Goal: Task Accomplishment & Management: Manage account settings

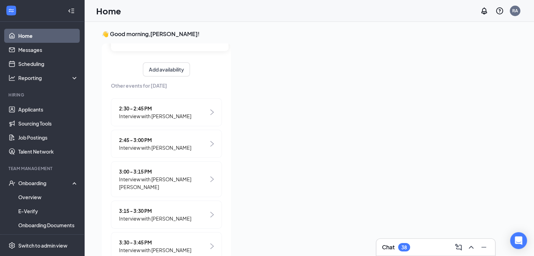
scroll to position [87, 0]
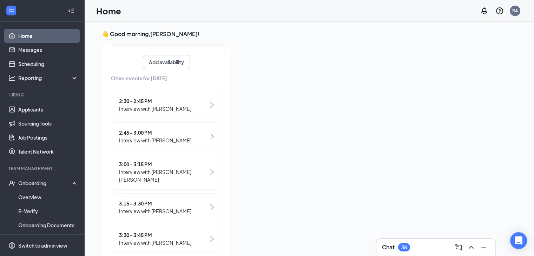
click at [210, 205] on img at bounding box center [212, 208] width 4 height 6
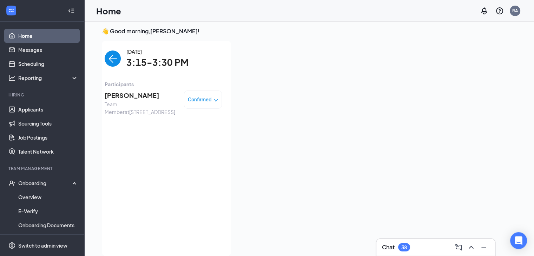
scroll to position [0, 0]
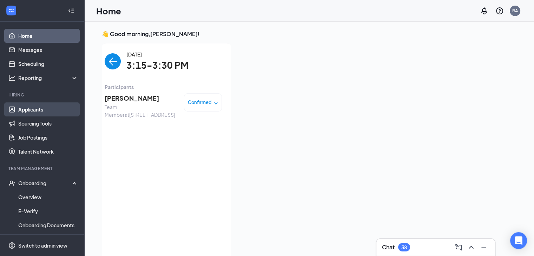
click at [27, 108] on link "Applicants" at bounding box center [48, 110] width 60 height 14
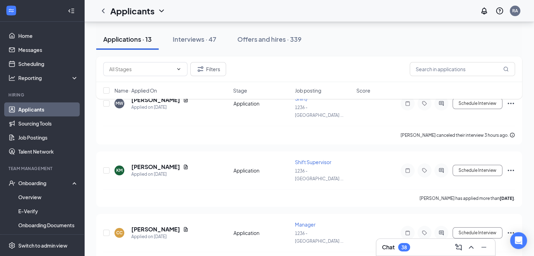
scroll to position [60, 0]
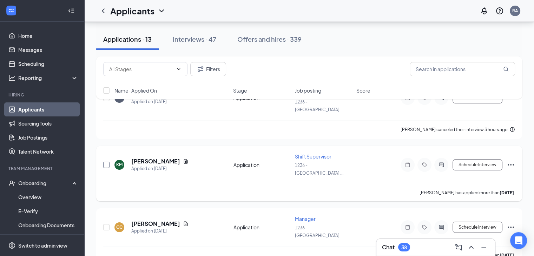
click at [107, 162] on input "checkbox" at bounding box center [106, 165] width 6 height 6
checkbox input "true"
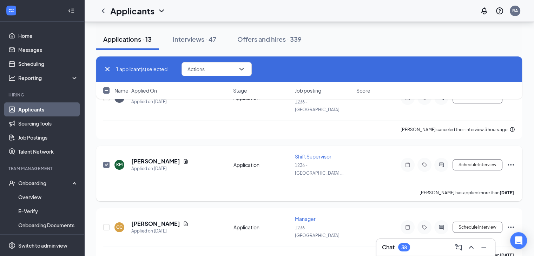
click at [513, 161] on icon "Ellipses" at bounding box center [511, 165] width 8 height 8
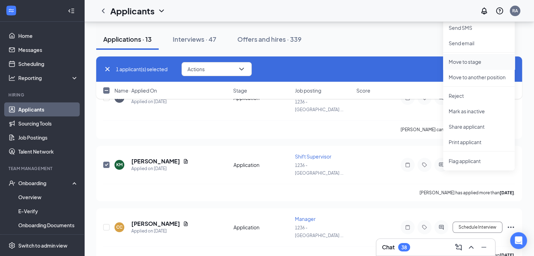
click at [476, 62] on p "Move to stage" at bounding box center [479, 61] width 60 height 7
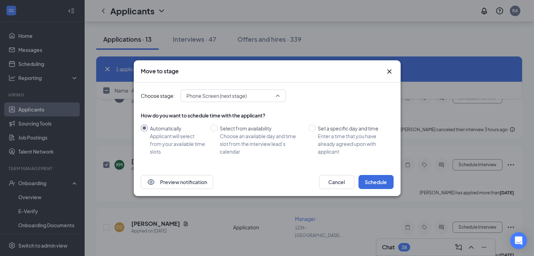
click at [277, 94] on div "Phone Screen (next stage) 3945375 4047762 3945399 Application (current stage) P…" at bounding box center [233, 96] width 105 height 13
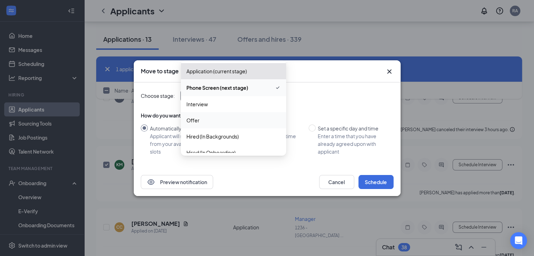
click at [225, 126] on div "Offer" at bounding box center [233, 120] width 105 height 16
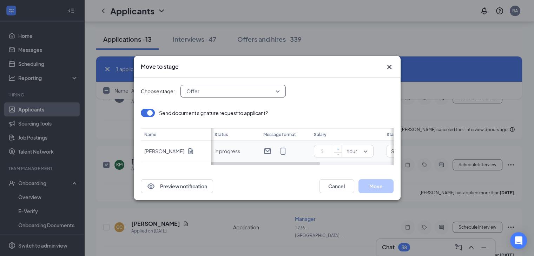
type input "1"
click at [335, 150] on span "Increase Value" at bounding box center [338, 148] width 8 height 7
type input "13"
click at [365, 117] on div "Send document signature request to applicant?" at bounding box center [267, 113] width 253 height 8
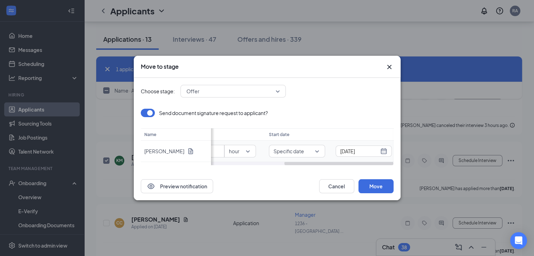
scroll to position [0, 123]
click at [306, 149] on span "Specific date" at bounding box center [289, 151] width 41 height 11
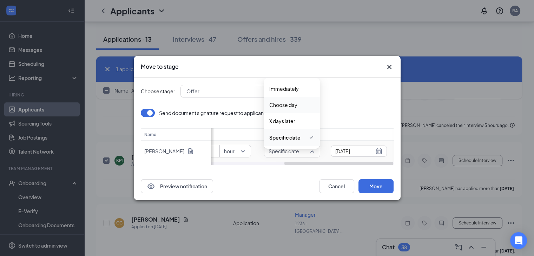
click at [294, 105] on span "Choose day" at bounding box center [283, 105] width 28 height 8
click at [376, 150] on div "Send document signature request to applicant? Name [PERSON_NAME] Status Message…" at bounding box center [267, 137] width 253 height 57
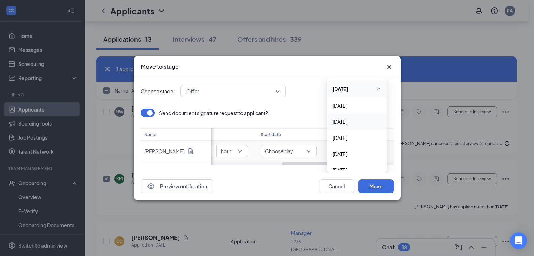
scroll to position [48, 0]
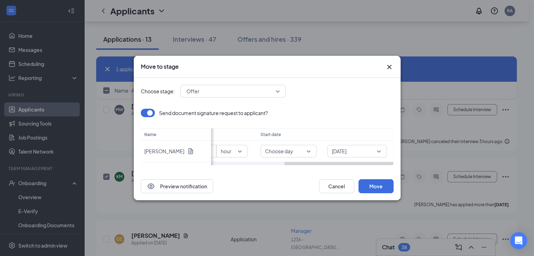
click at [287, 184] on div "Preview notification Cancel Move" at bounding box center [267, 186] width 253 height 14
click at [303, 152] on span "Choose day" at bounding box center [285, 151] width 41 height 11
click at [298, 138] on span "Specific date" at bounding box center [288, 138] width 45 height 8
click at [378, 152] on div "[DATE]" at bounding box center [358, 152] width 47 height 8
type input "[DATE]"
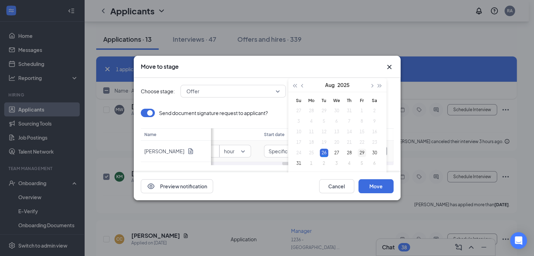
click at [362, 151] on div "29" at bounding box center [362, 153] width 8 height 8
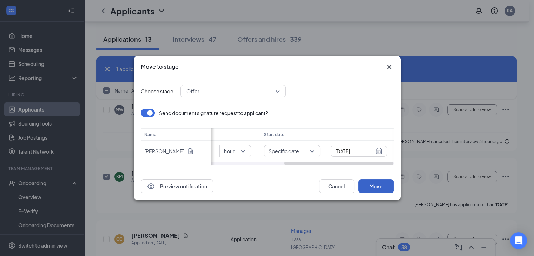
click at [376, 190] on button "Move" at bounding box center [376, 186] width 35 height 14
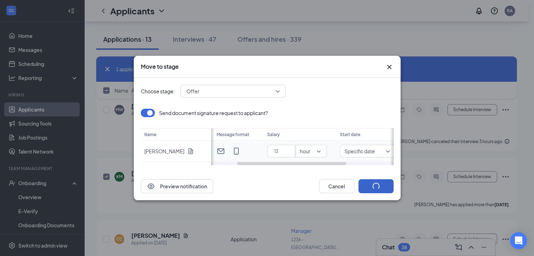
scroll to position [0, 42]
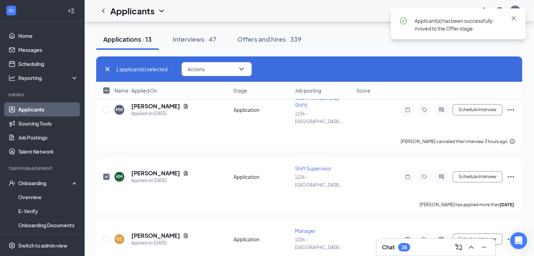
checkbox input "false"
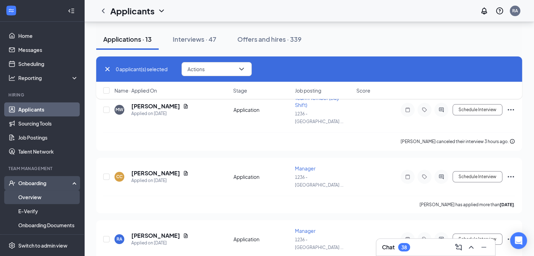
click at [38, 203] on link "Overview" at bounding box center [48, 197] width 60 height 14
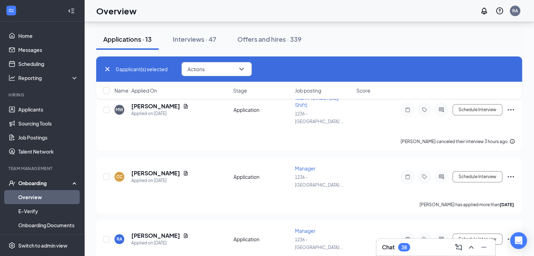
scroll to position [32, 0]
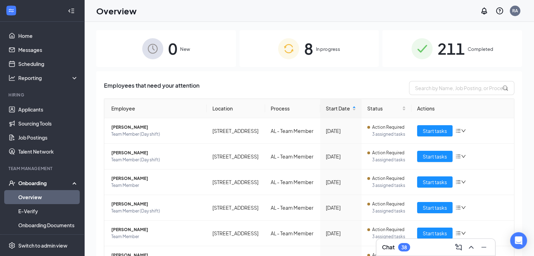
click at [316, 53] on span "In progress" at bounding box center [328, 49] width 24 height 7
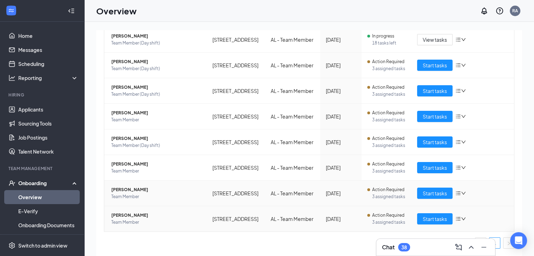
scroll to position [177, 0]
click at [431, 164] on span "Start tasks" at bounding box center [435, 168] width 24 height 8
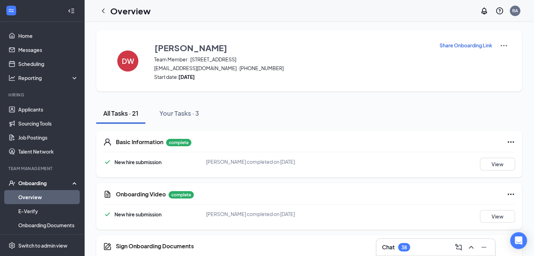
click at [336, 216] on div "[PERSON_NAME] completed on [DATE]" at bounding box center [274, 214] width 137 height 8
click at [43, 114] on link "Applicants" at bounding box center [48, 110] width 60 height 14
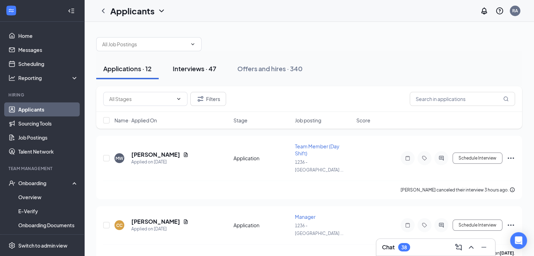
click at [200, 64] on button "Interviews · 47" at bounding box center [195, 68] width 58 height 21
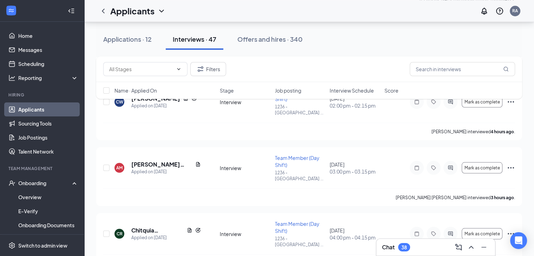
scroll to position [1288, 0]
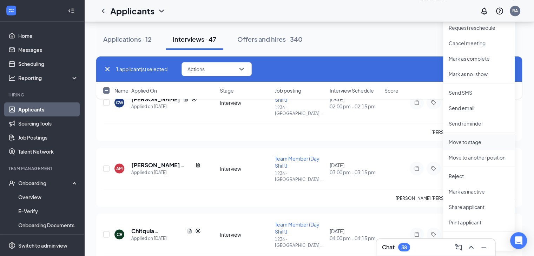
click at [478, 142] on p "Move to stage" at bounding box center [479, 142] width 60 height 7
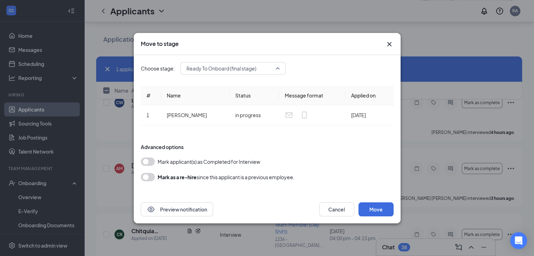
click at [265, 68] on span "Ready To Onboard (final stage)" at bounding box center [229, 68] width 87 height 11
click at [382, 211] on button "Move" at bounding box center [376, 210] width 35 height 14
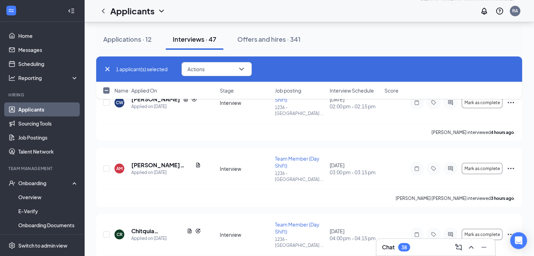
checkbox input "false"
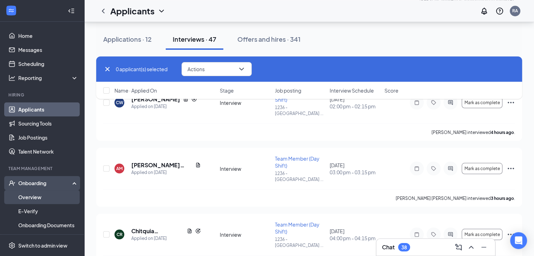
click at [39, 195] on link "Overview" at bounding box center [48, 197] width 60 height 14
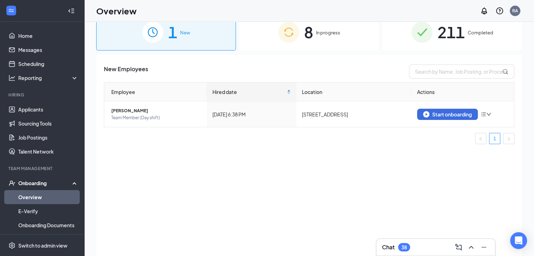
scroll to position [15, 0]
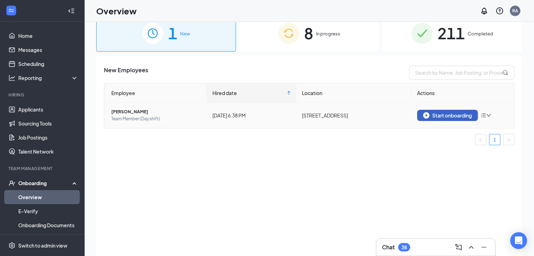
click at [444, 116] on div "Start onboarding" at bounding box center [447, 115] width 49 height 6
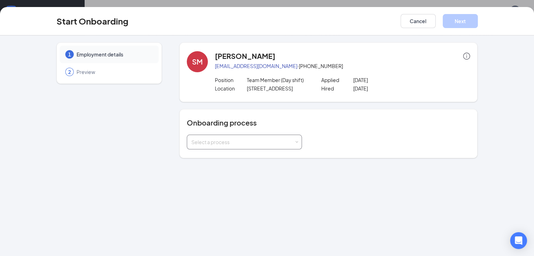
click at [255, 146] on div "Select a process" at bounding box center [244, 142] width 106 height 14
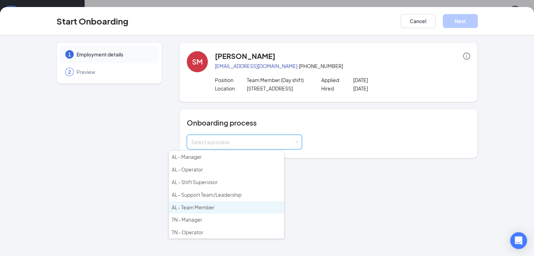
click at [219, 206] on li "AL - Team Member" at bounding box center [226, 208] width 115 height 13
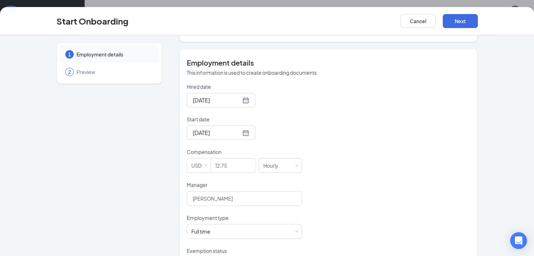
scroll to position [131, 0]
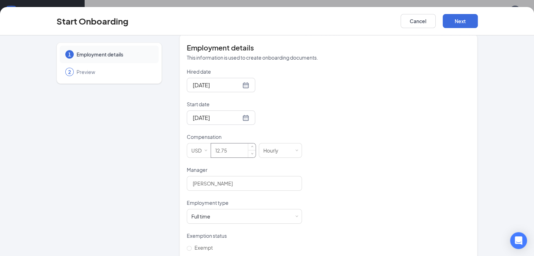
click at [220, 151] on input "12.75" at bounding box center [233, 151] width 45 height 14
type input "12.25"
click at [335, 183] on div "Hired date [DATE] Start date [DATE] Compensation USD 12.25 Hourly Manager [PERS…" at bounding box center [329, 166] width 284 height 197
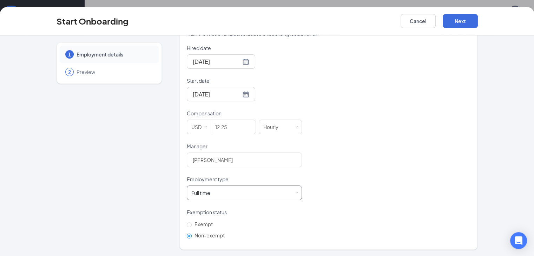
click at [258, 187] on div "Full time Works 30+ hours per week and is reasonably expected to work" at bounding box center [244, 193] width 106 height 14
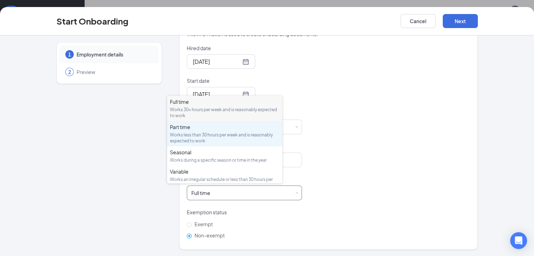
click at [230, 130] on div "Part time" at bounding box center [225, 127] width 110 height 7
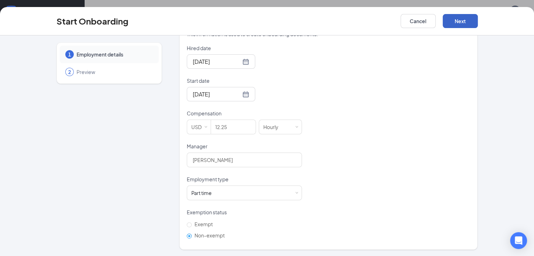
click at [478, 22] on button "Next" at bounding box center [460, 21] width 35 height 14
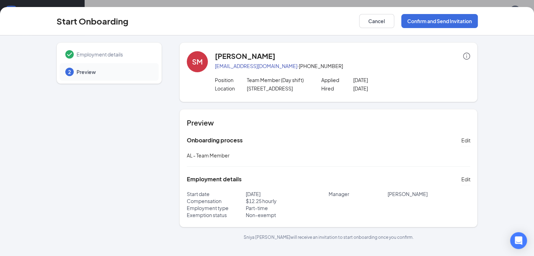
scroll to position [0, 0]
click at [478, 21] on button "Confirm and Send Invitation" at bounding box center [439, 21] width 77 height 14
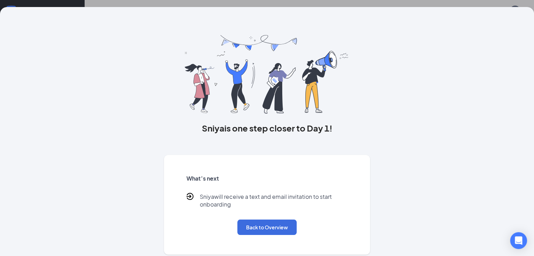
click at [483, 21] on div "Sniya is one step closer to Day 1! What’s next Sniya will receive a text and em…" at bounding box center [267, 131] width 450 height 248
click at [285, 235] on button "Back to Overview" at bounding box center [266, 227] width 59 height 15
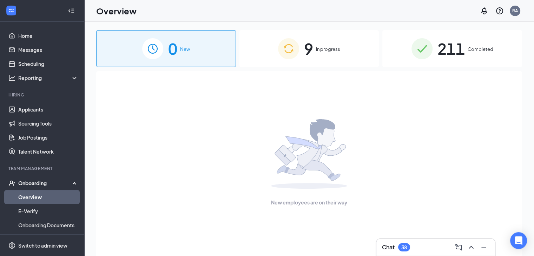
click at [343, 57] on div "9 In progress" at bounding box center [310, 48] width 140 height 37
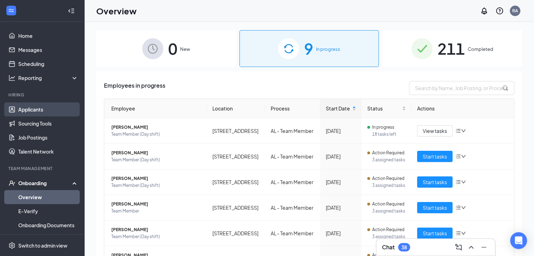
click at [41, 112] on link "Applicants" at bounding box center [48, 110] width 60 height 14
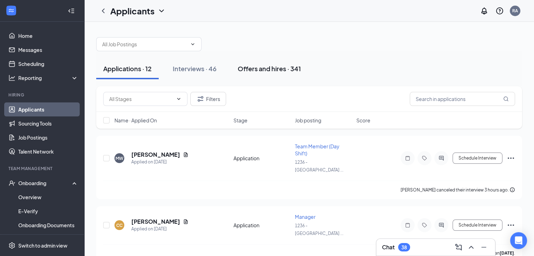
click at [284, 69] on div "Offers and hires · 341" at bounding box center [269, 68] width 63 height 9
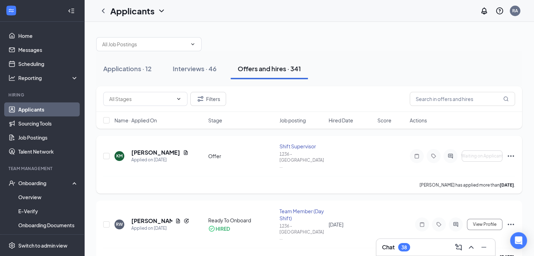
click at [511, 152] on icon "Ellipses" at bounding box center [511, 156] width 8 height 8
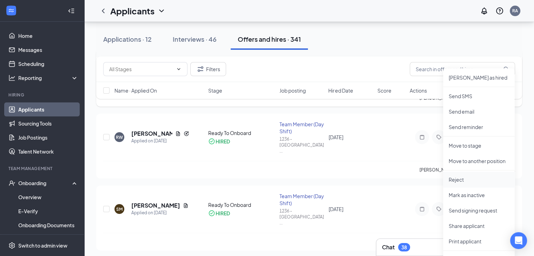
scroll to position [86, 0]
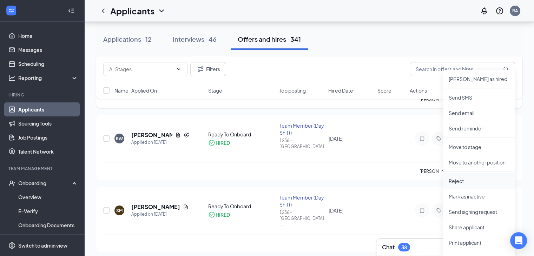
click at [464, 183] on p "Reject" at bounding box center [479, 181] width 60 height 7
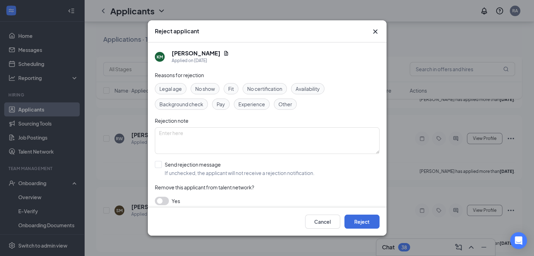
click at [255, 108] on div "Experience" at bounding box center [252, 104] width 36 height 11
click at [250, 135] on textarea at bounding box center [267, 140] width 225 height 27
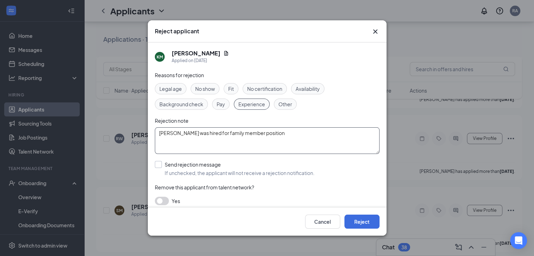
scroll to position [5, 0]
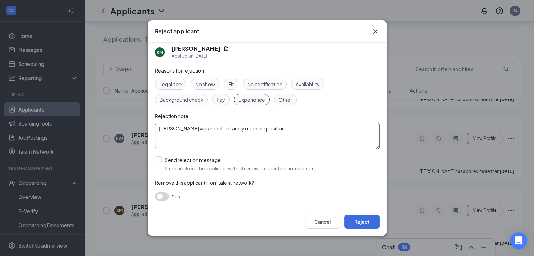
type textarea "[PERSON_NAME] was hired for family member position"
click at [162, 197] on button "button" at bounding box center [162, 196] width 14 height 8
click at [361, 222] on button "Reject" at bounding box center [362, 222] width 35 height 14
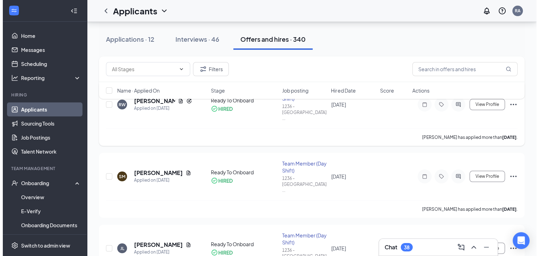
scroll to position [0, 0]
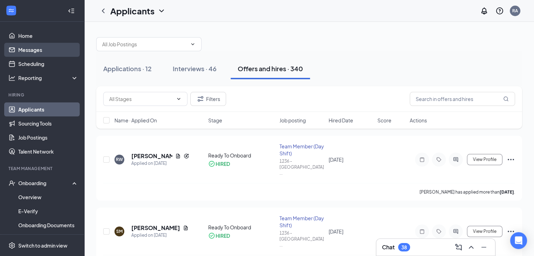
click at [46, 44] on link "Messages" at bounding box center [48, 50] width 60 height 14
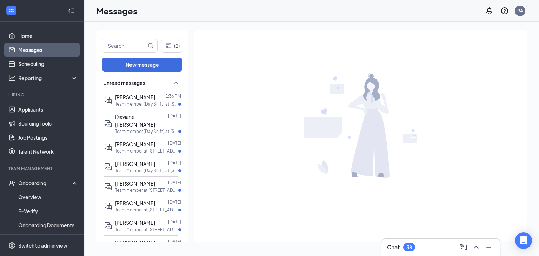
click at [46, 44] on link "Messages" at bounding box center [48, 50] width 60 height 14
click at [138, 129] on p "Team Member (Day Shift) at [STREET_ADDRESS]" at bounding box center [146, 132] width 63 height 6
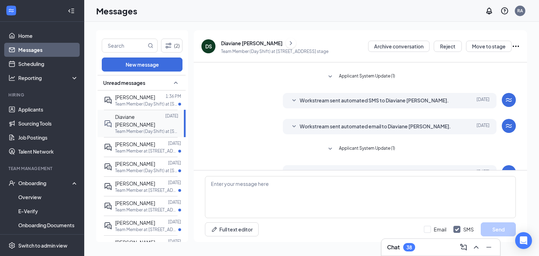
scroll to position [175, 0]
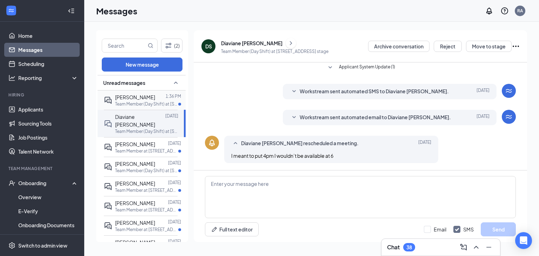
click at [133, 99] on span "[PERSON_NAME]" at bounding box center [135, 97] width 40 height 6
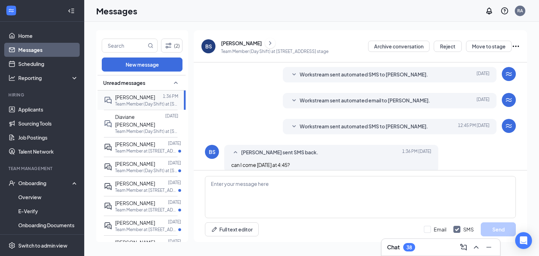
scroll to position [175, 0]
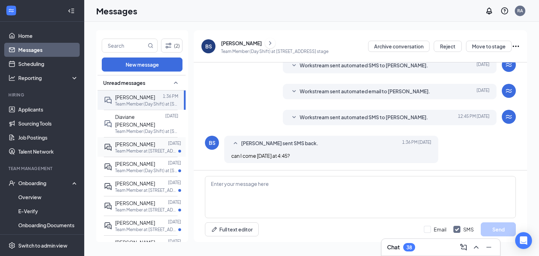
click at [136, 148] on p "Team Member at [STREET_ADDRESS]" at bounding box center [146, 151] width 63 height 6
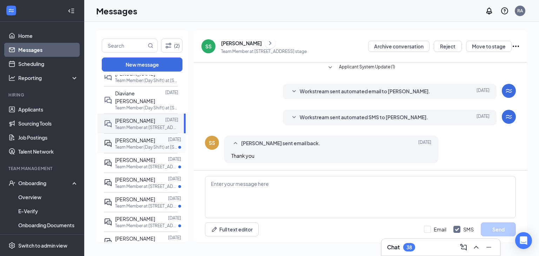
scroll to position [25, 0]
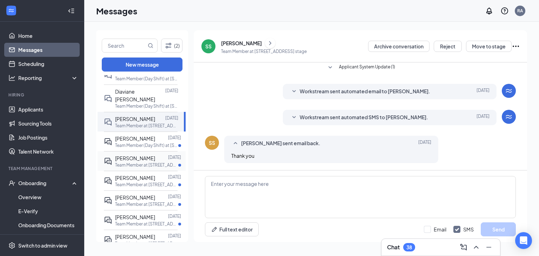
click at [138, 155] on span "[PERSON_NAME]" at bounding box center [135, 158] width 40 height 6
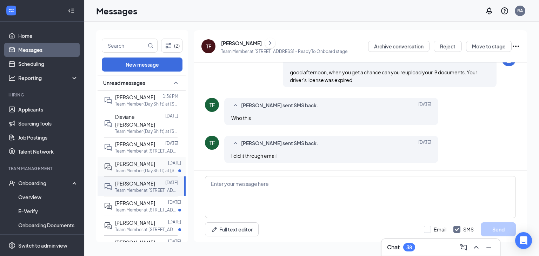
click at [138, 161] on span "[PERSON_NAME]" at bounding box center [135, 164] width 40 height 6
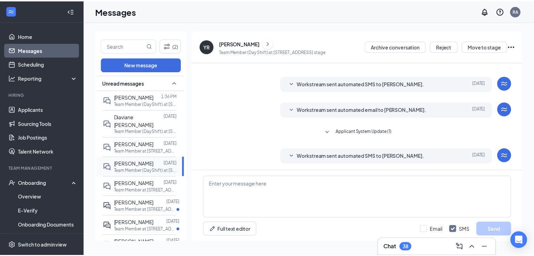
scroll to position [170, 0]
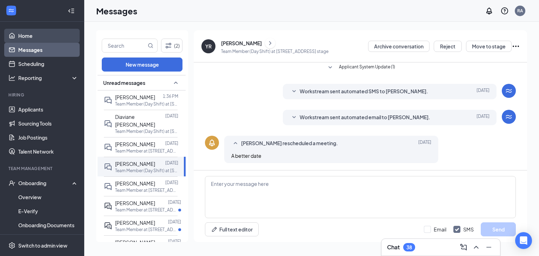
click at [26, 39] on link "Home" at bounding box center [48, 36] width 60 height 14
